Goal: Information Seeking & Learning: Learn about a topic

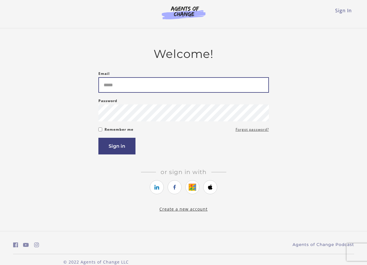
click at [122, 84] on input "Email" at bounding box center [183, 84] width 171 height 15
type input "**********"
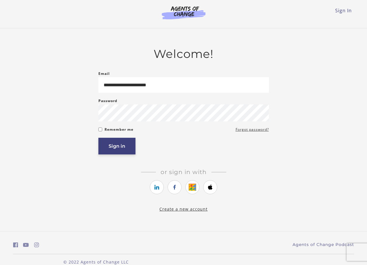
click at [131, 150] on button "Sign in" at bounding box center [116, 146] width 37 height 17
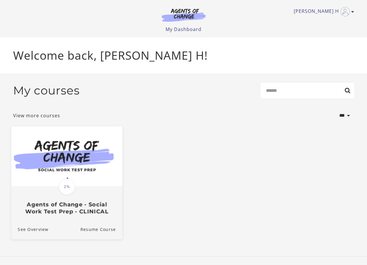
click at [93, 153] on img at bounding box center [66, 156] width 111 height 60
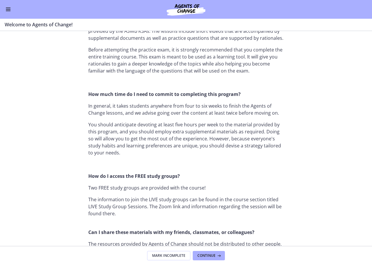
scroll to position [438, 0]
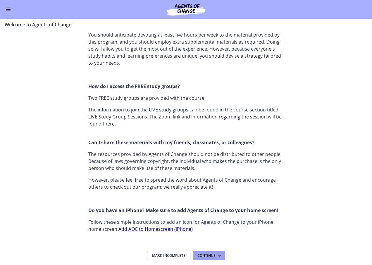
click at [216, 256] on icon at bounding box center [218, 255] width 6 height 5
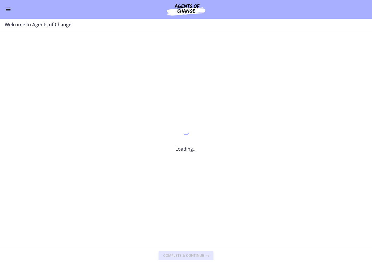
scroll to position [0, 0]
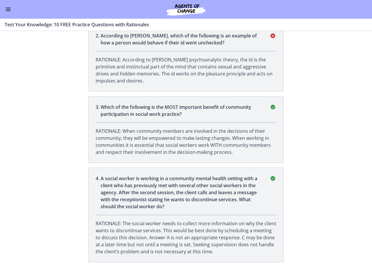
scroll to position [134, 0]
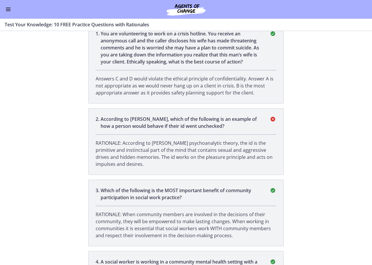
click at [7, 12] on button "Enable menu" at bounding box center [8, 9] width 7 height 7
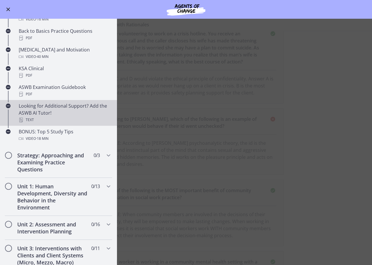
scroll to position [204, 0]
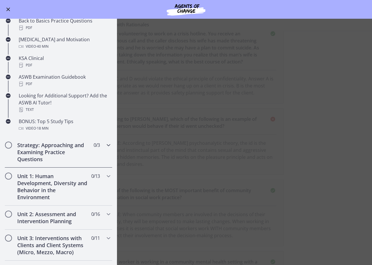
click at [69, 145] on h2 "Strategy: Approaching and Examining Practice Questions" at bounding box center [52, 151] width 71 height 21
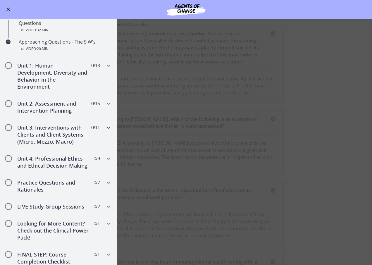
scroll to position [88, 0]
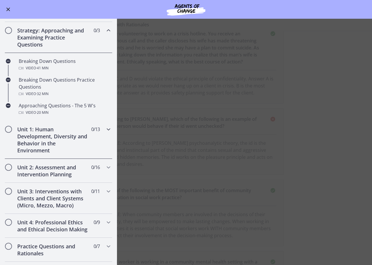
click at [56, 136] on h2 "Unit 1: Human Development, Diversity and Behavior in the Environment" at bounding box center [52, 140] width 71 height 28
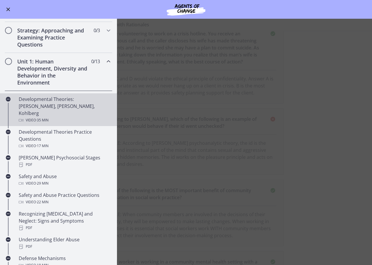
click at [51, 107] on div "Developmental Theories: Erikson, Piaget, Kohlberg Video · 35 min" at bounding box center [64, 110] width 91 height 28
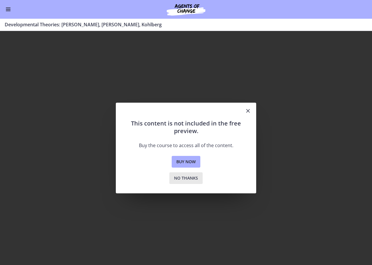
click at [197, 178] on span "No thanks" at bounding box center [186, 177] width 24 height 7
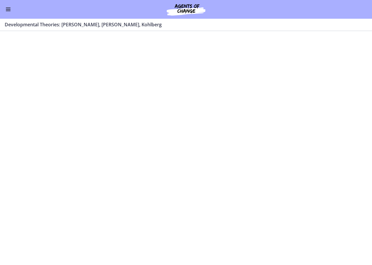
click at [8, 13] on div "Go to Dashboard" at bounding box center [186, 9] width 372 height 19
click at [7, 11] on button "Enable menu" at bounding box center [8, 9] width 7 height 7
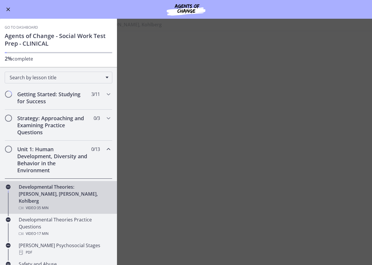
click at [21, 39] on h1 "Agents of Change - Social Work Test Prep - CLINICAL" at bounding box center [58, 39] width 107 height 15
click at [16, 28] on link "Go to Dashboard" at bounding box center [21, 27] width 33 height 5
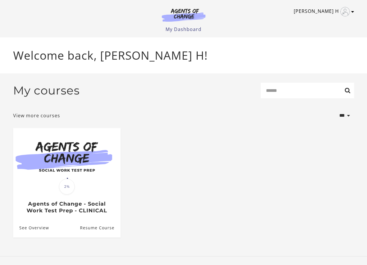
click at [351, 13] on icon "Toggle menu" at bounding box center [352, 11] width 3 height 5
click at [322, 23] on link "My Account" at bounding box center [329, 21] width 51 height 10
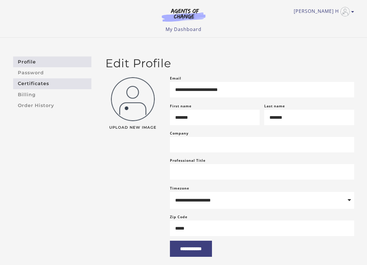
click at [41, 80] on link "Certificates" at bounding box center [52, 83] width 78 height 11
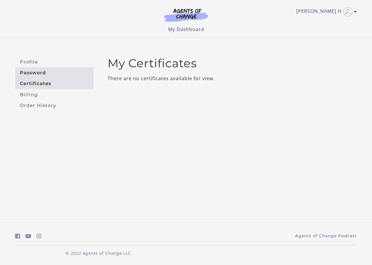
click at [38, 74] on link "Password" at bounding box center [54, 72] width 78 height 11
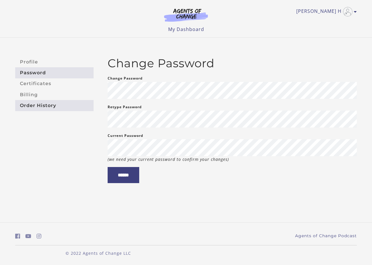
click at [40, 103] on link "Order History" at bounding box center [54, 105] width 78 height 11
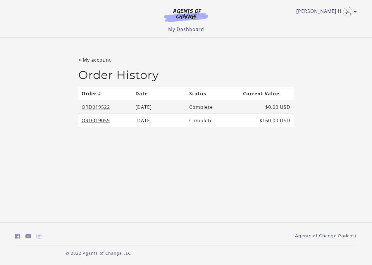
click at [89, 108] on link "ORD019522" at bounding box center [96, 107] width 28 height 6
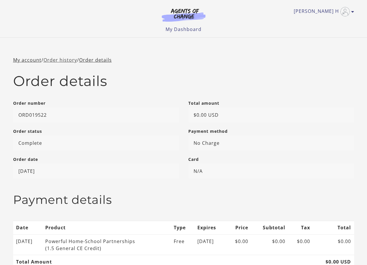
click at [57, 61] on link "Order history" at bounding box center [61, 60] width 34 height 6
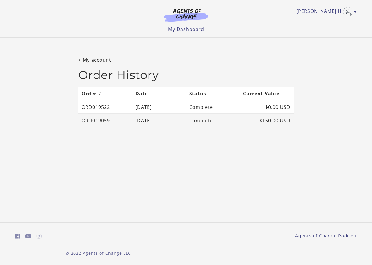
click at [94, 119] on link "ORD019059" at bounding box center [96, 120] width 28 height 6
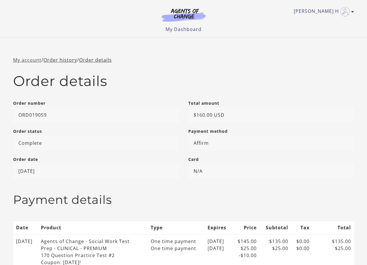
click at [32, 58] on link "My account" at bounding box center [27, 60] width 28 height 6
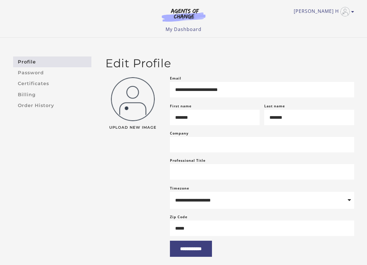
click at [182, 15] on img at bounding box center [184, 14] width 56 height 13
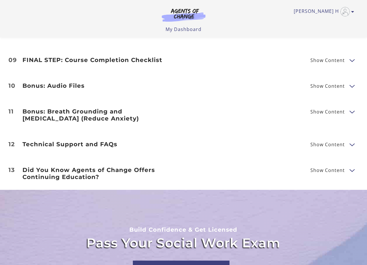
scroll to position [949, 0]
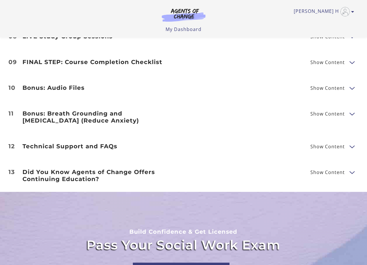
click at [341, 144] on span "Show Content" at bounding box center [328, 146] width 34 height 5
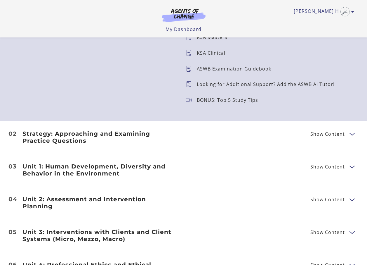
scroll to position [656, 0]
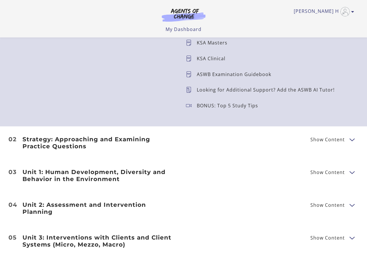
click at [329, 137] on span "Show Content" at bounding box center [328, 139] width 34 height 5
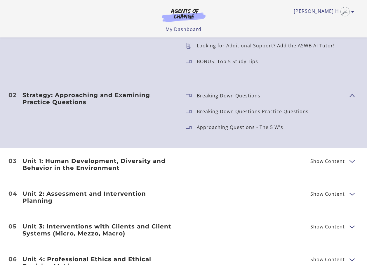
scroll to position [715, 0]
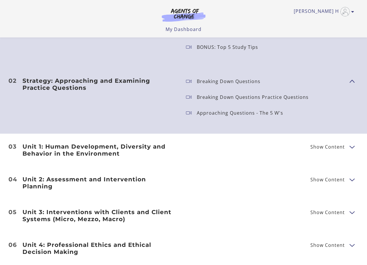
click at [334, 146] on span "Show Content" at bounding box center [328, 146] width 34 height 5
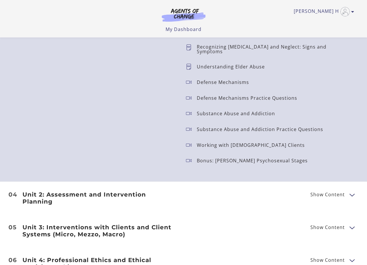
scroll to position [919, 0]
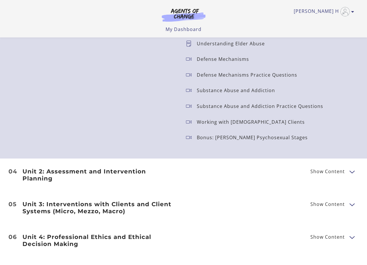
click at [210, 168] on div "Unit 2: Assessment and Intervention Planning Show Content Biopsychosocial Asses…" at bounding box center [183, 175] width 351 height 14
click at [322, 169] on span "Show Content" at bounding box center [328, 171] width 34 height 5
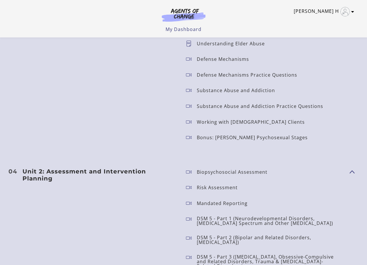
click at [353, 11] on icon "Toggle menu" at bounding box center [352, 11] width 3 height 5
click at [316, 40] on link "Sign Out" at bounding box center [329, 41] width 51 height 10
